Goal: Check status: Check status

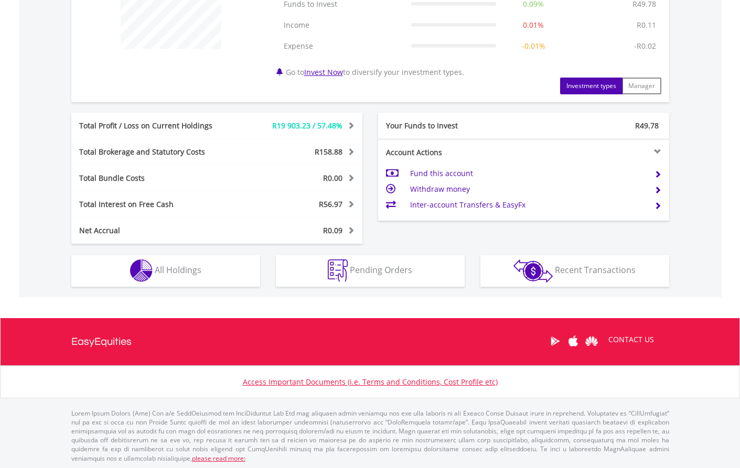
scroll to position [461, 0]
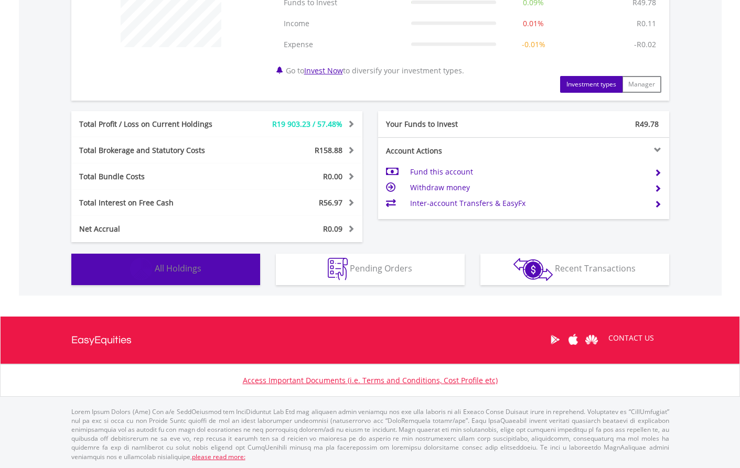
click at [211, 273] on button "Holdings All Holdings" at bounding box center [165, 269] width 189 height 31
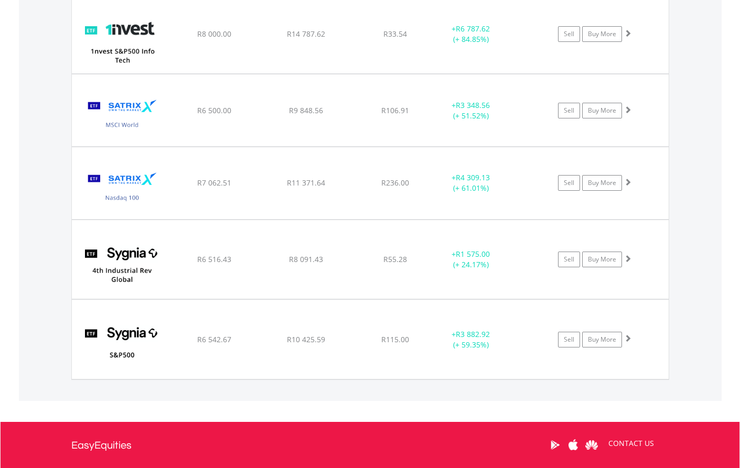
scroll to position [835, 0]
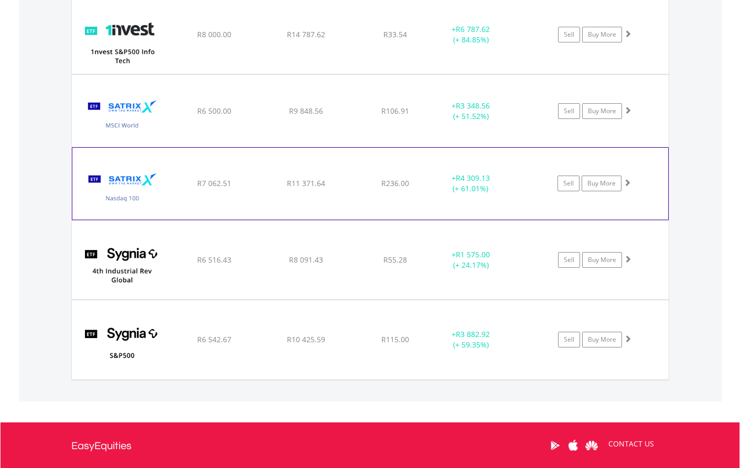
click at [486, 74] on div "﻿ Satrix Nasdaq 100 ETF R7 062.51 R11 371.64 R236.00 + R4 309.13 (+ 61.01%) Sel…" at bounding box center [370, 34] width 597 height 79
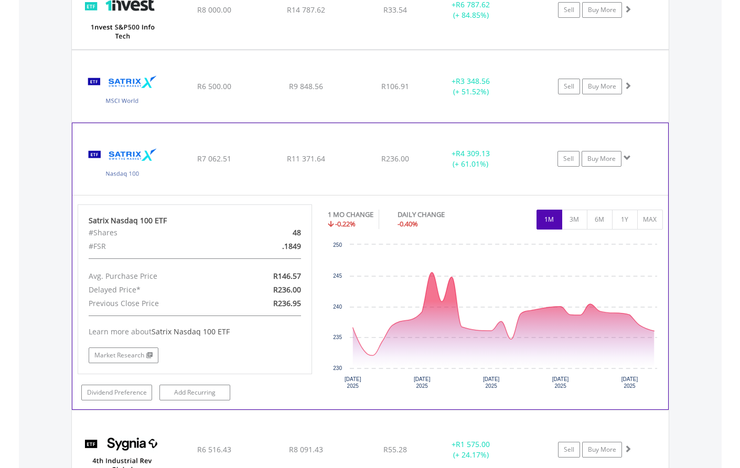
scroll to position [888, 0]
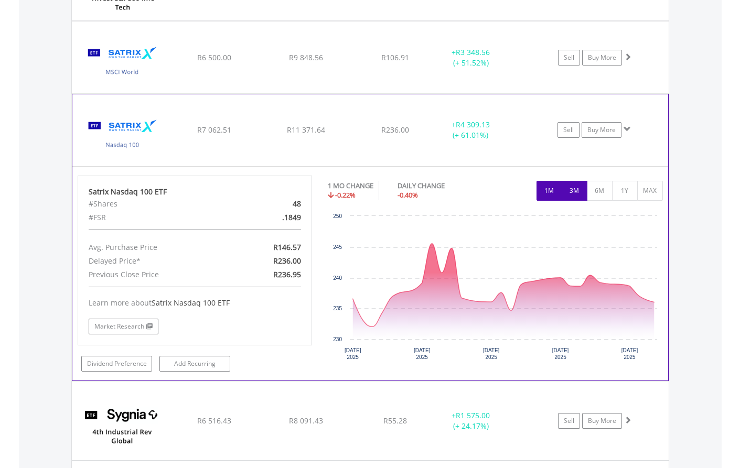
click at [572, 191] on button "3M" at bounding box center [575, 191] width 26 height 20
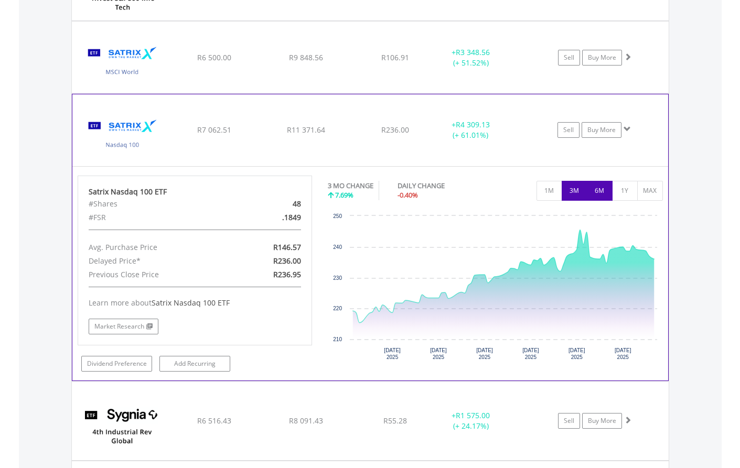
click at [599, 191] on button "6M" at bounding box center [600, 191] width 26 height 20
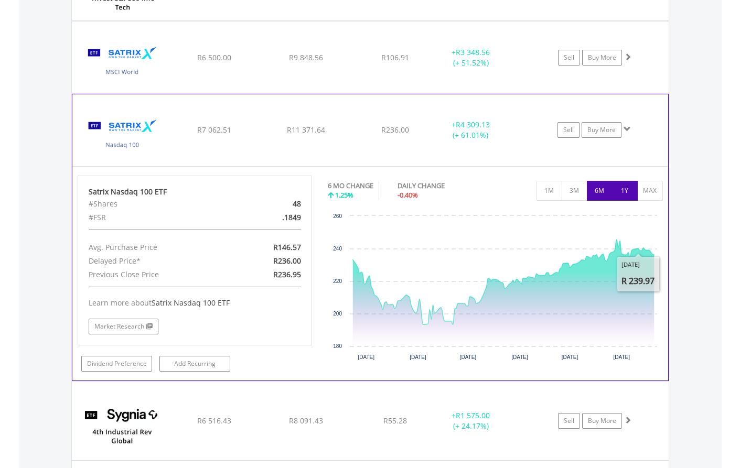
click at [624, 195] on button "1Y" at bounding box center [625, 191] width 26 height 20
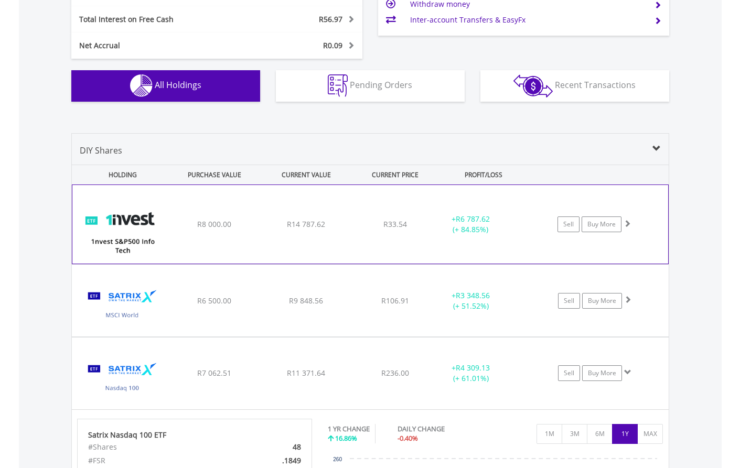
scroll to position [644, 0]
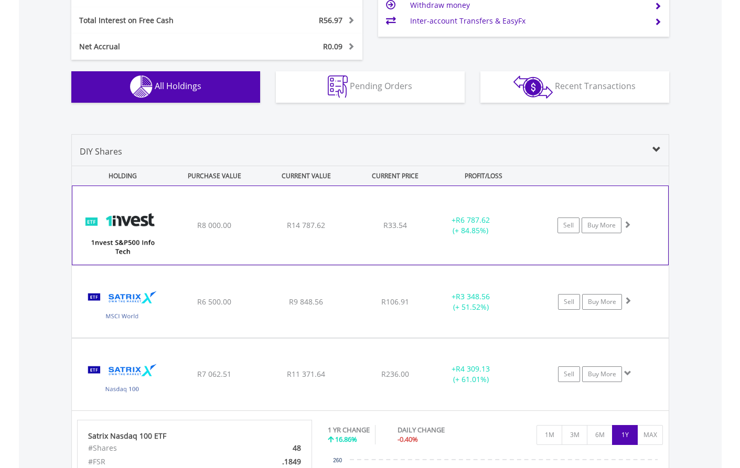
click at [344, 226] on div "R14 787.62" at bounding box center [306, 225] width 89 height 10
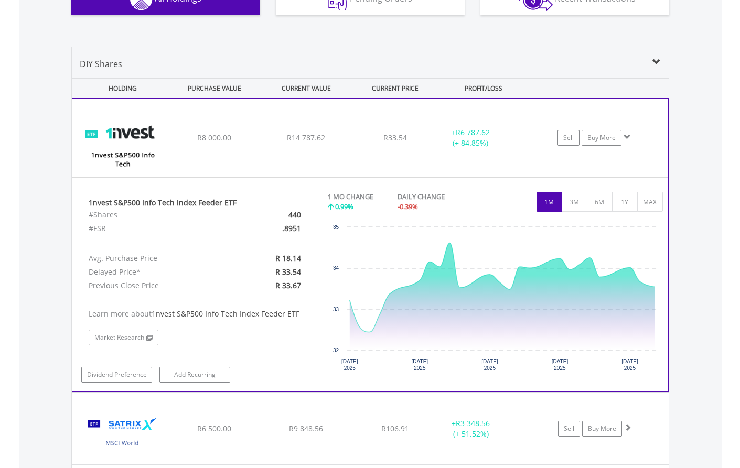
scroll to position [730, 0]
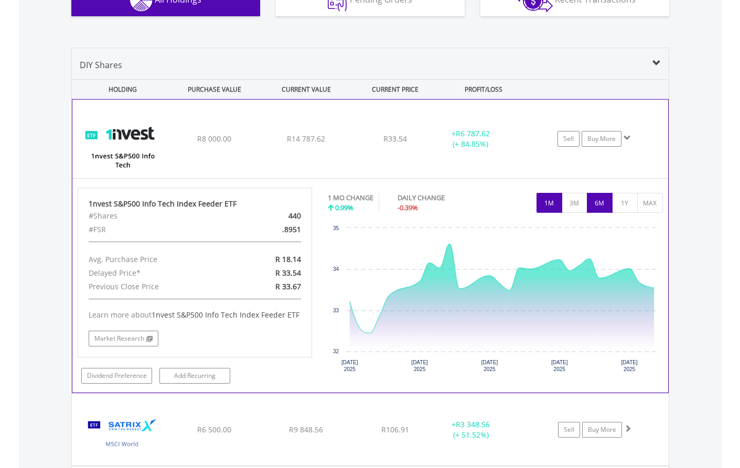
click at [602, 203] on button "6M" at bounding box center [600, 203] width 26 height 20
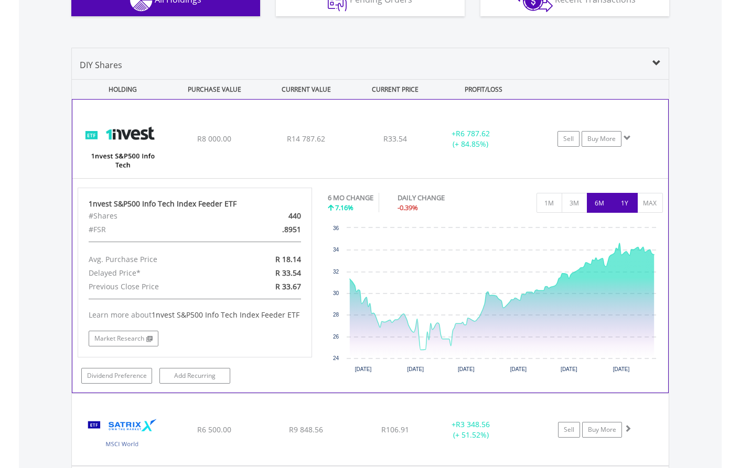
click at [623, 205] on button "1Y" at bounding box center [625, 203] width 26 height 20
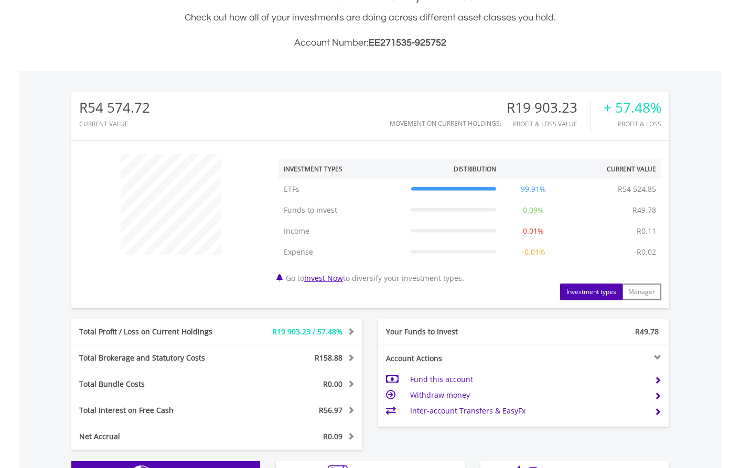
scroll to position [0, 0]
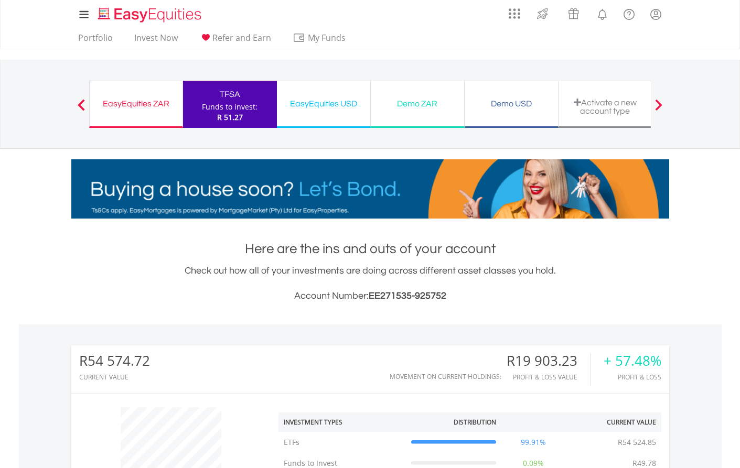
click at [132, 99] on div "EasyEquities ZAR" at bounding box center [136, 104] width 80 height 15
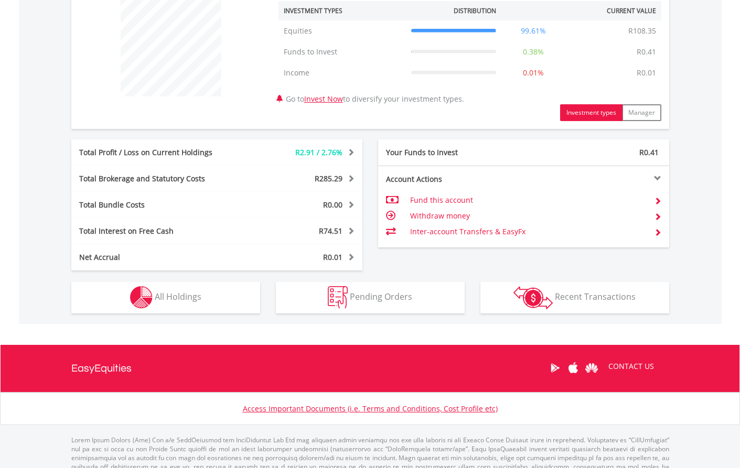
scroll to position [440, 0]
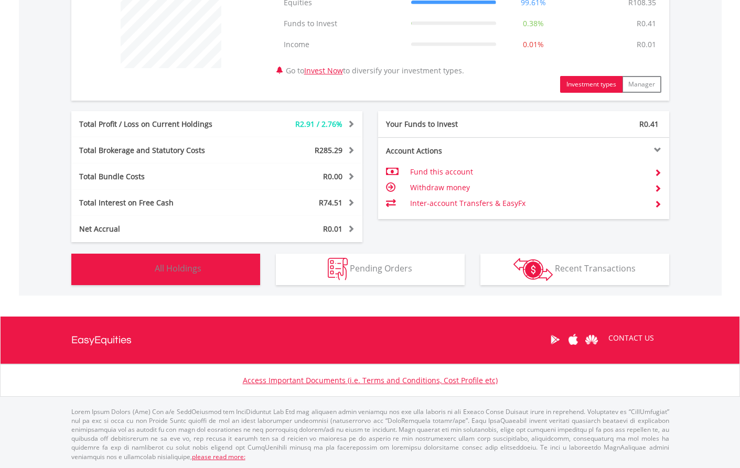
click at [187, 275] on button "Holdings All Holdings" at bounding box center [165, 269] width 189 height 31
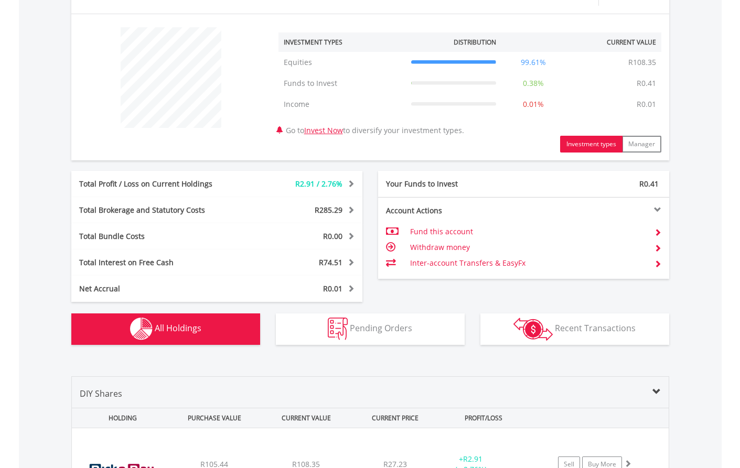
scroll to position [0, 0]
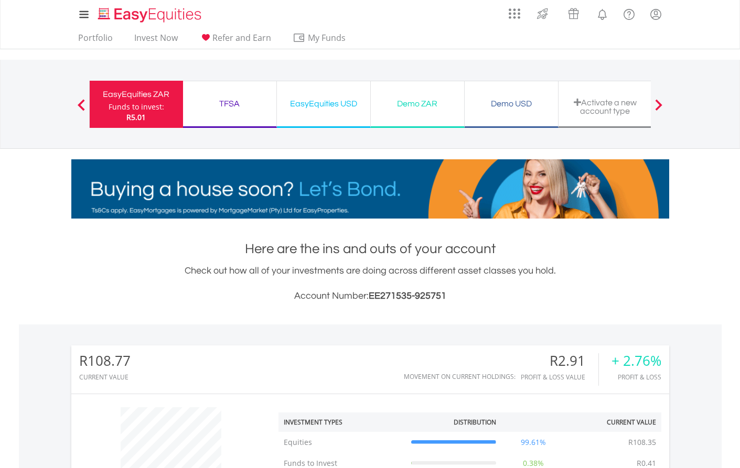
click at [246, 108] on div "TFSA" at bounding box center [229, 104] width 81 height 15
